Goal: Find contact information

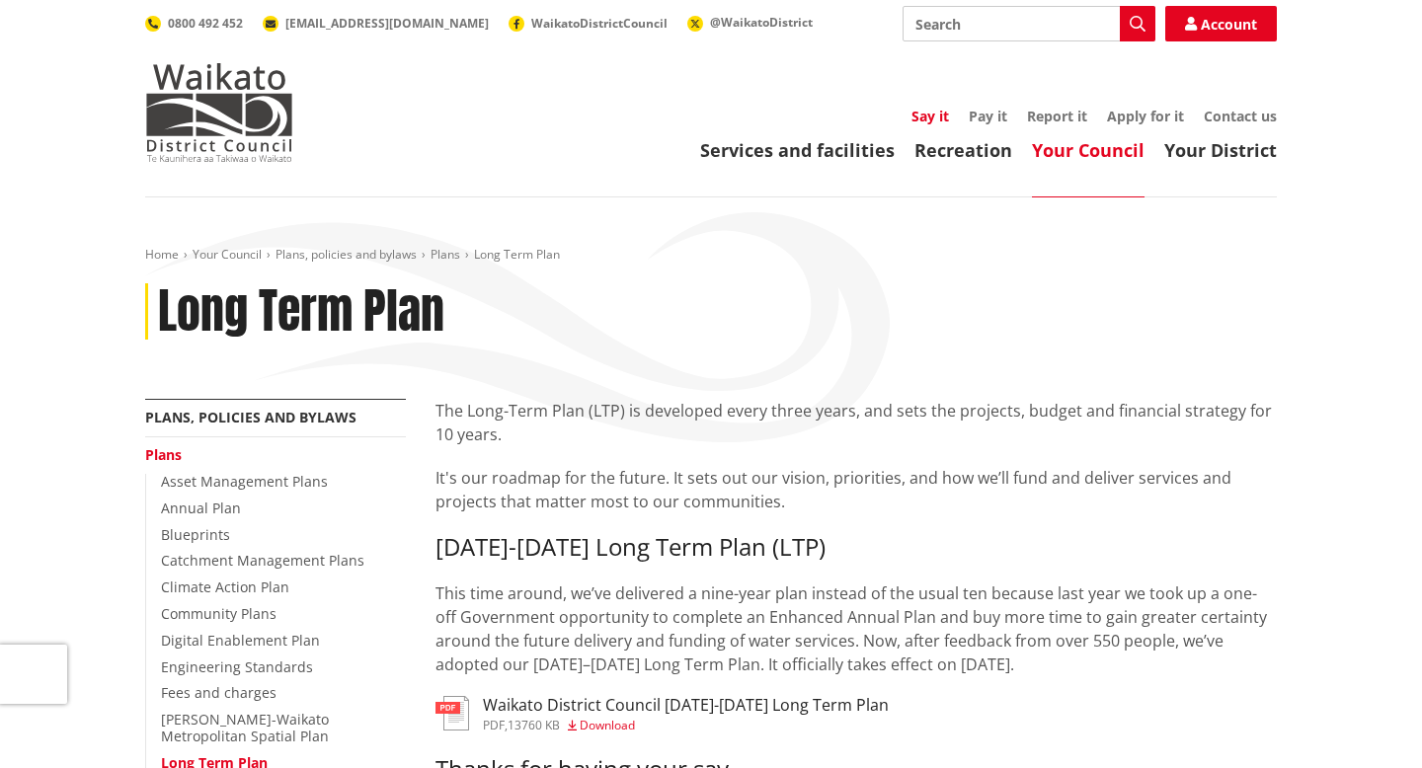
click at [929, 117] on link "Say it" at bounding box center [931, 116] width 38 height 19
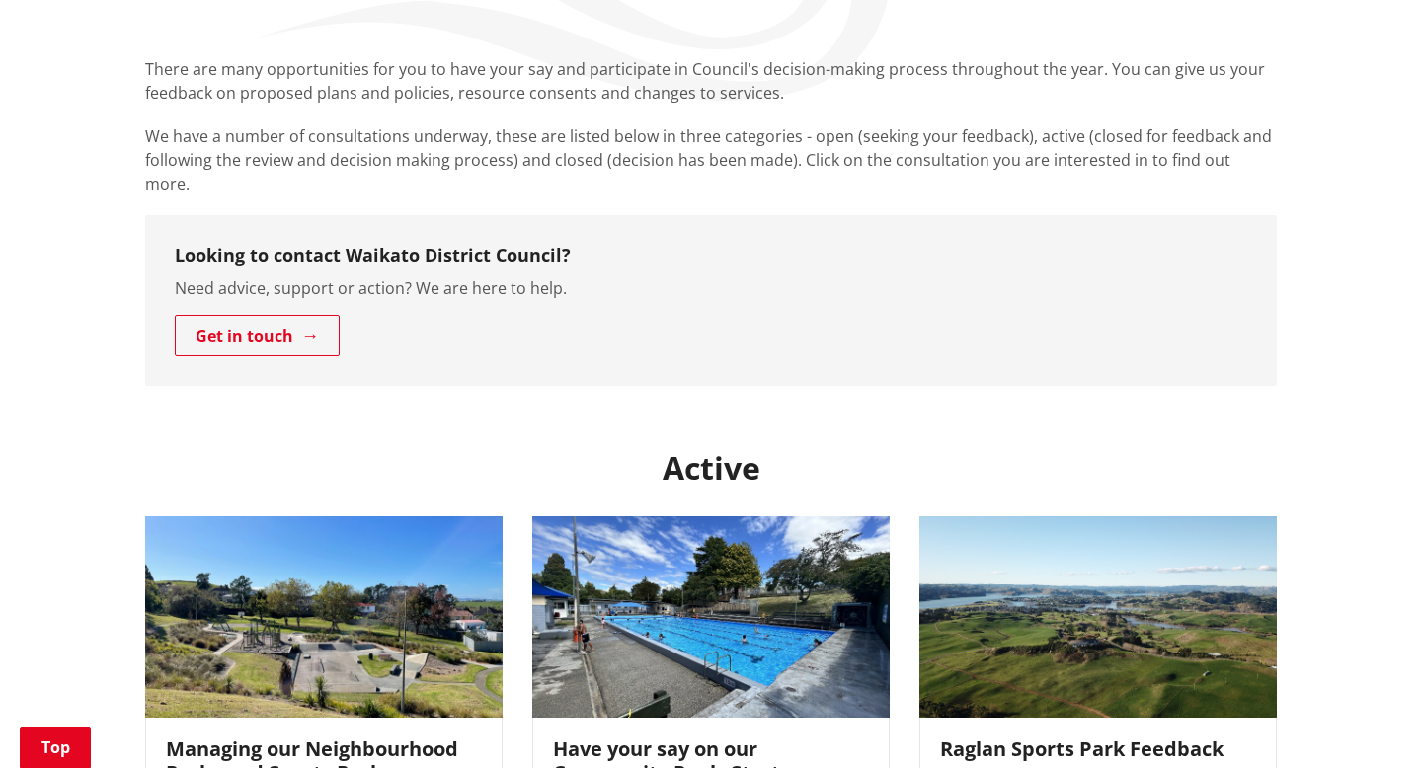
scroll to position [355, 0]
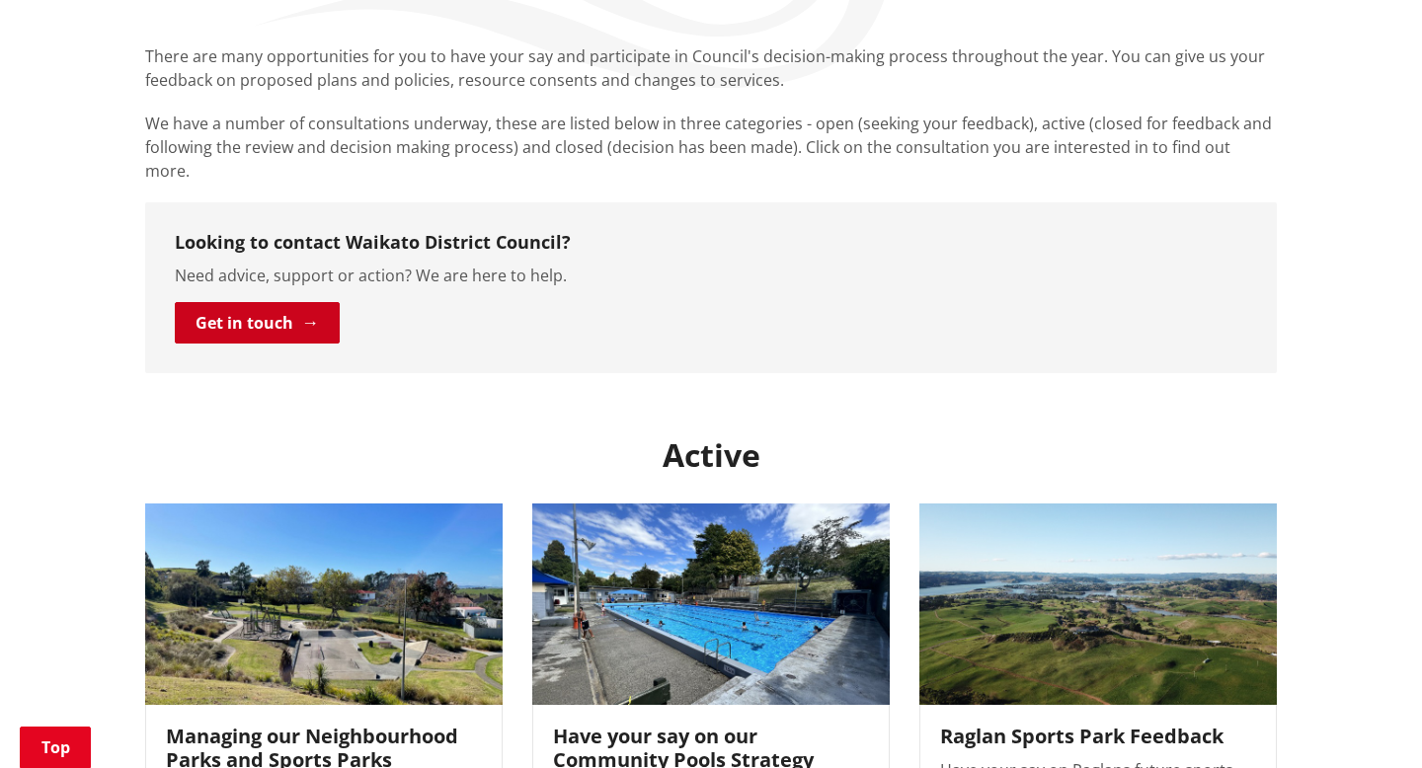
click at [284, 302] on link "Get in touch" at bounding box center [257, 322] width 165 height 41
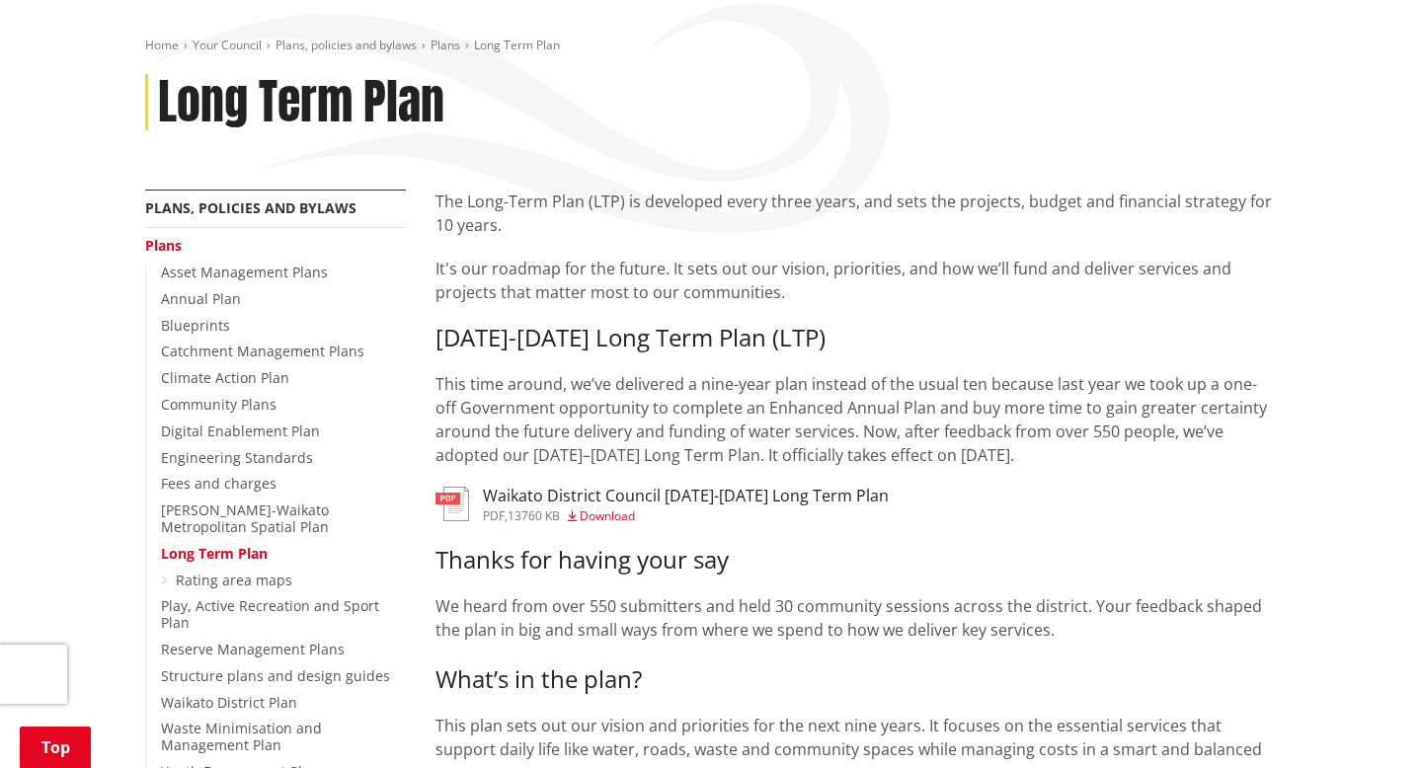
scroll to position [210, 0]
click at [599, 516] on span "Download" at bounding box center [607, 515] width 55 height 17
